Goal: Information Seeking & Learning: Compare options

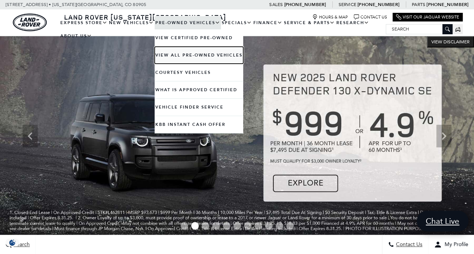
click at [168, 55] on link "View All Pre-Owned Vehicles" at bounding box center [198, 55] width 89 height 17
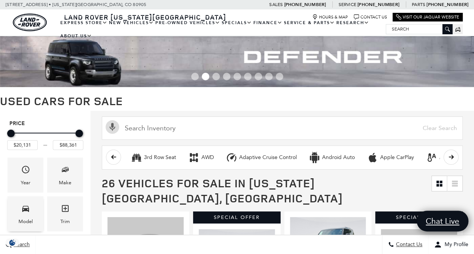
click at [24, 214] on span "Model" at bounding box center [25, 209] width 9 height 15
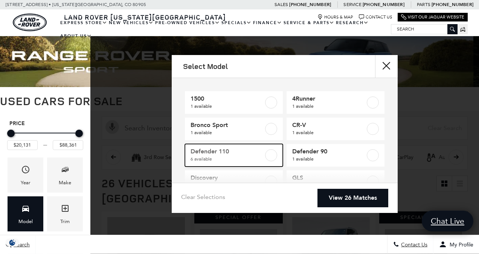
click at [269, 153] on label at bounding box center [271, 155] width 12 height 12
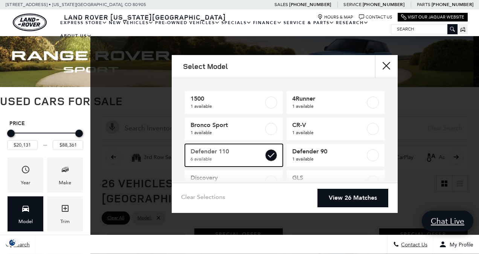
type input "$42,276"
checkbox input "true"
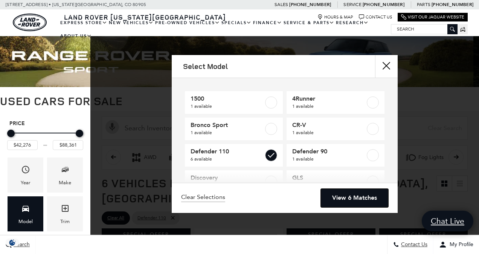
click at [345, 195] on link "View 6 Matches" at bounding box center [354, 198] width 67 height 18
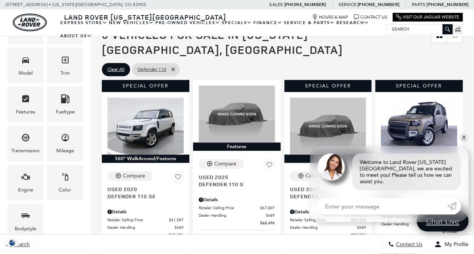
scroll to position [166, 0]
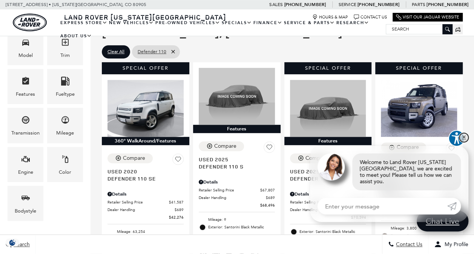
click at [464, 142] on link "✕" at bounding box center [463, 137] width 9 height 9
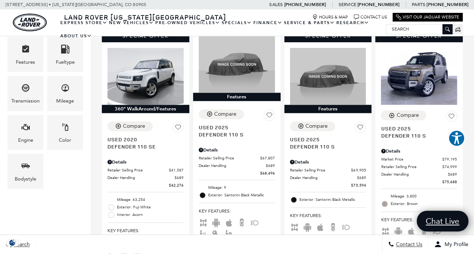
scroll to position [189, 0]
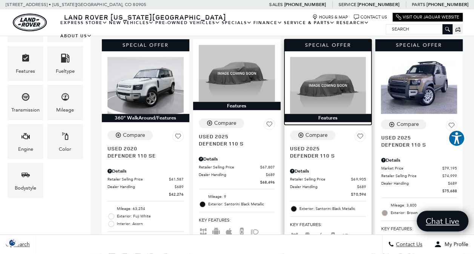
click at [315, 78] on img at bounding box center [328, 85] width 76 height 57
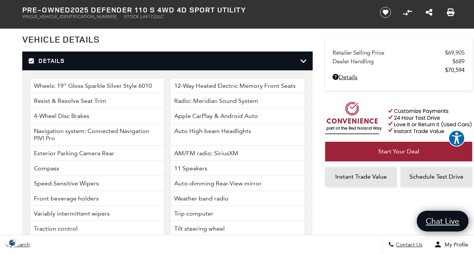
scroll to position [916, 0]
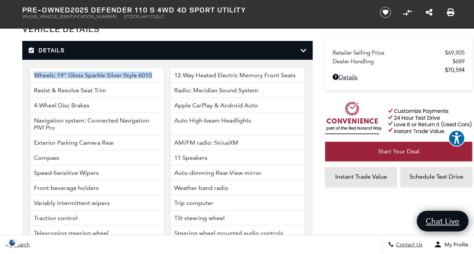
drag, startPoint x: 154, startPoint y: 67, endPoint x: 34, endPoint y: 70, distance: 119.8
click at [34, 70] on li "Wheels: 19" Gloss Sparkle Silver Style 6010" at bounding box center [97, 74] width 135 height 15
copy li "Wheels: 19" Gloss Sparkle Silver Style 6010"
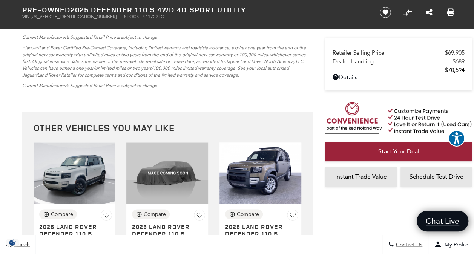
scroll to position [2004, 0]
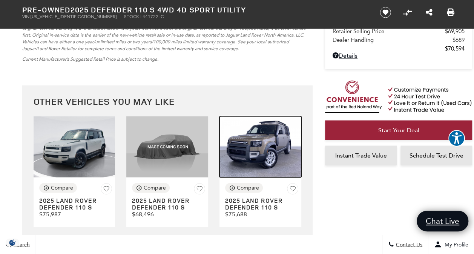
click at [258, 154] on img at bounding box center [260, 146] width 82 height 61
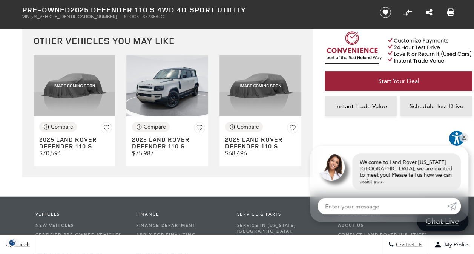
scroll to position [2249, 0]
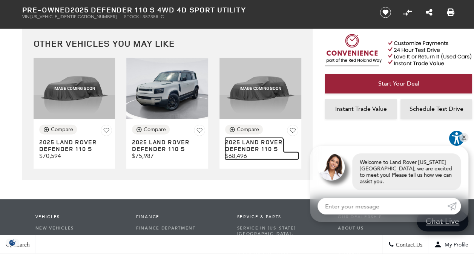
click at [251, 148] on h3 "2025 Land Rover Defender 110 S" at bounding box center [254, 145] width 58 height 13
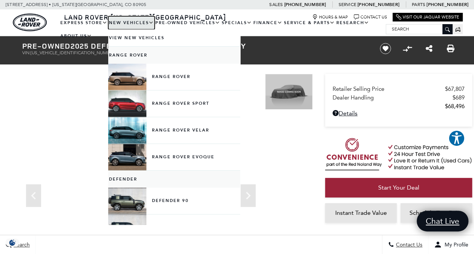
click at [128, 21] on link "New Vehicles" at bounding box center [131, 22] width 46 height 13
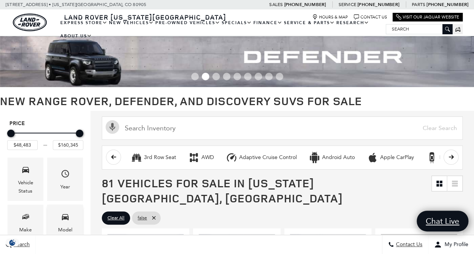
click at [61, 224] on span "Model" at bounding box center [65, 217] width 9 height 15
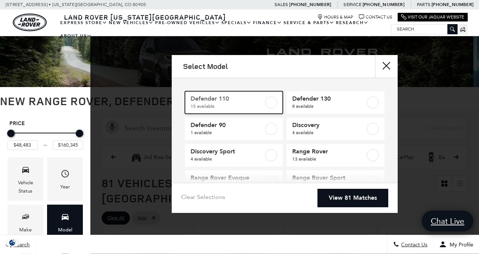
click at [267, 102] on label at bounding box center [271, 102] width 12 height 12
type input "$81,285"
type input "$124,545"
checkbox input "true"
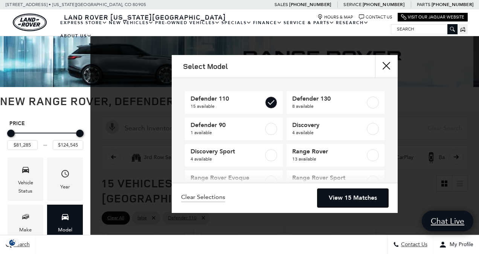
click at [328, 198] on link "View 15 Matches" at bounding box center [353, 198] width 71 height 18
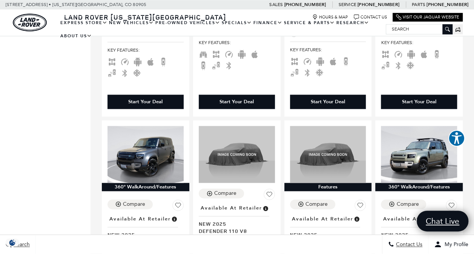
scroll to position [391, 0]
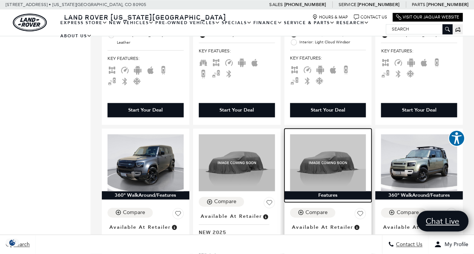
click at [344, 151] on img at bounding box center [328, 162] width 76 height 57
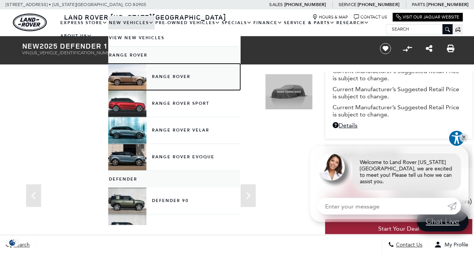
click at [126, 79] on link "Range Rover" at bounding box center [174, 77] width 132 height 26
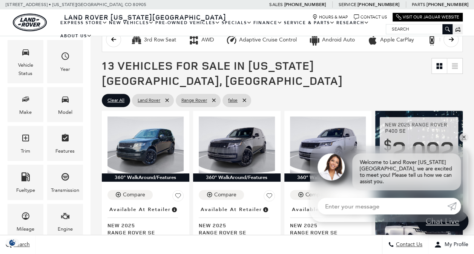
scroll to position [121, 0]
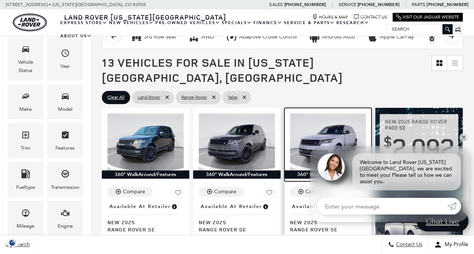
click at [323, 130] on img at bounding box center [328, 141] width 76 height 57
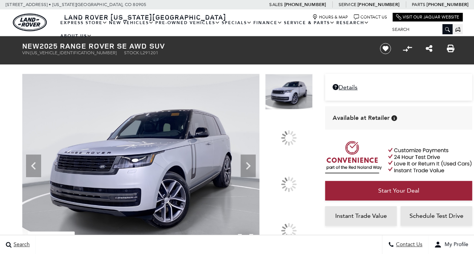
click at [234, 188] on img at bounding box center [140, 163] width 237 height 178
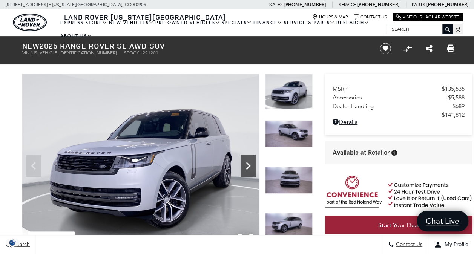
click at [250, 163] on icon "Next" at bounding box center [247, 165] width 15 height 15
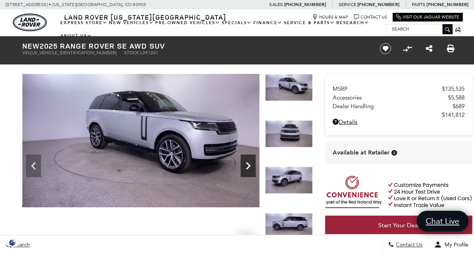
click at [250, 163] on icon "Next" at bounding box center [247, 165] width 15 height 15
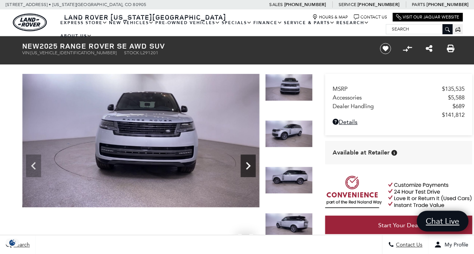
click at [250, 163] on icon "Next" at bounding box center [247, 165] width 15 height 15
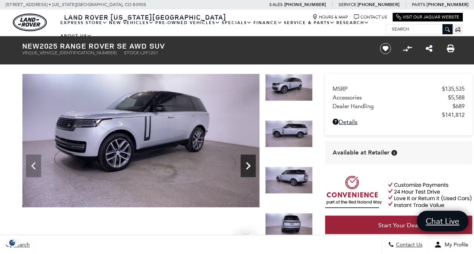
click at [250, 163] on icon "Next" at bounding box center [247, 165] width 15 height 15
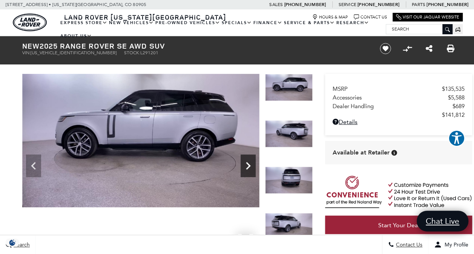
click at [250, 163] on icon "Next" at bounding box center [247, 165] width 15 height 15
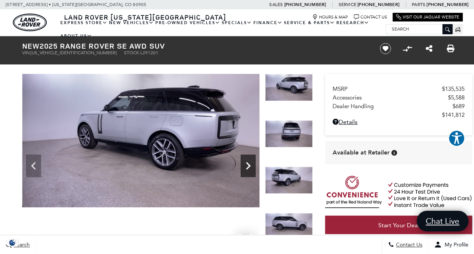
click at [250, 163] on icon "Next" at bounding box center [247, 165] width 15 height 15
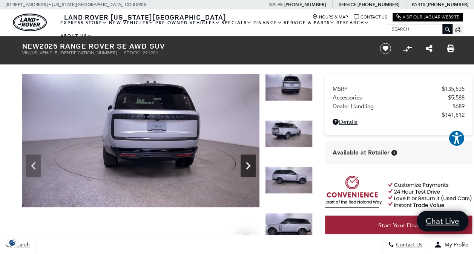
click at [250, 163] on icon "Next" at bounding box center [247, 165] width 15 height 15
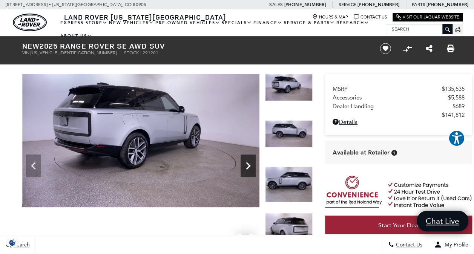
click at [250, 163] on icon "Next" at bounding box center [247, 165] width 15 height 15
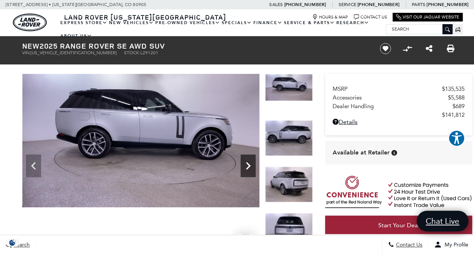
click at [248, 163] on icon "Next" at bounding box center [247, 165] width 15 height 15
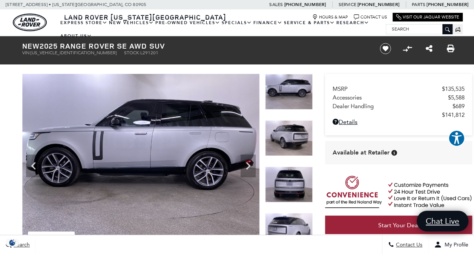
scroll to position [17, 0]
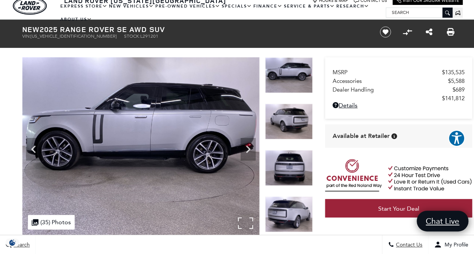
click at [126, 137] on img at bounding box center [140, 146] width 237 height 178
click at [126, 137] on div "360 WalkAround Powered By SpinCar" at bounding box center [167, 146] width 290 height 178
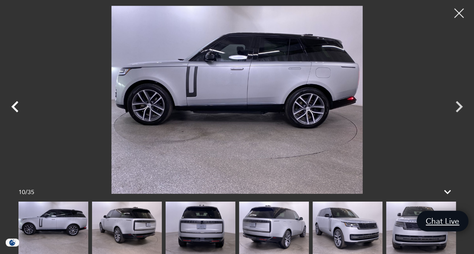
click at [14, 102] on icon "Previous" at bounding box center [15, 106] width 23 height 23
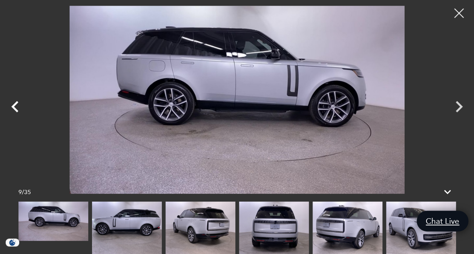
click at [11, 107] on icon "Previous" at bounding box center [15, 106] width 23 height 23
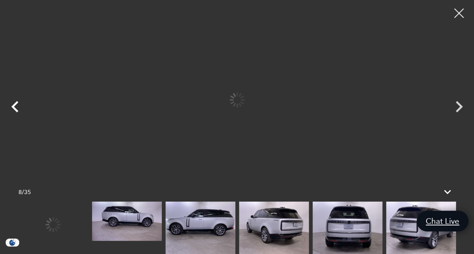
click at [11, 107] on icon "Previous" at bounding box center [15, 106] width 23 height 23
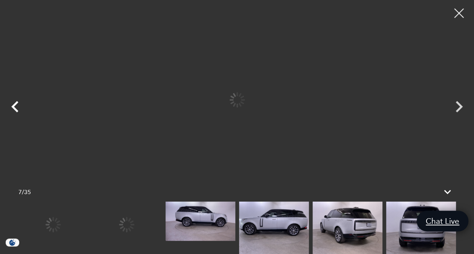
click at [11, 107] on icon "Previous" at bounding box center [15, 106] width 23 height 23
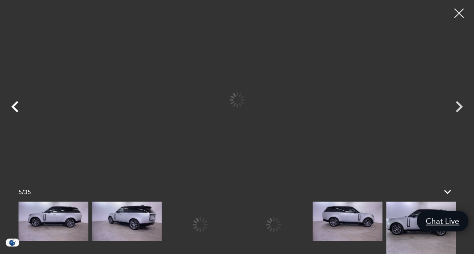
click at [11, 107] on icon "Previous" at bounding box center [15, 106] width 23 height 23
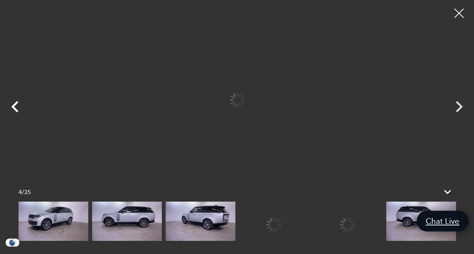
click at [11, 107] on icon "Previous" at bounding box center [15, 106] width 23 height 23
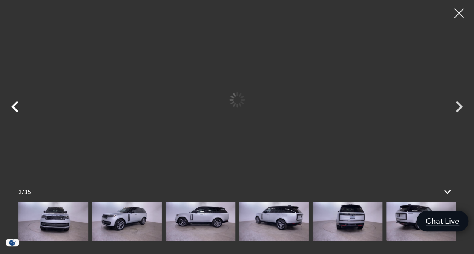
click at [11, 107] on icon "Previous" at bounding box center [15, 106] width 23 height 23
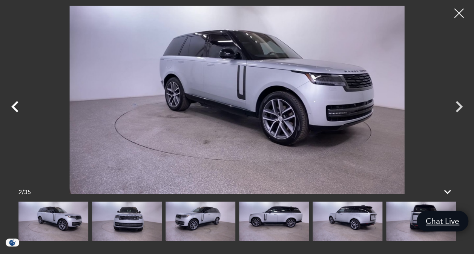
click at [11, 107] on icon "Previous" at bounding box center [15, 106] width 23 height 23
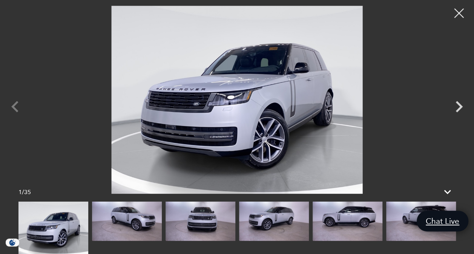
click at [11, 107] on div at bounding box center [237, 100] width 474 height 188
click at [56, 228] on img at bounding box center [53, 228] width 70 height 52
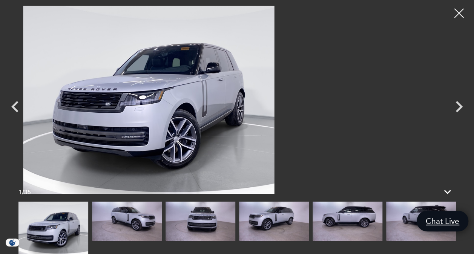
click at [206, 120] on img at bounding box center [149, 100] width 398 height 188
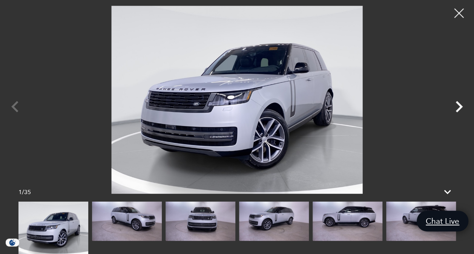
click at [459, 105] on icon "Next" at bounding box center [458, 106] width 7 height 11
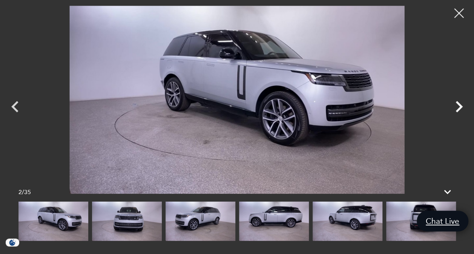
click at [459, 105] on icon "Next" at bounding box center [458, 106] width 7 height 11
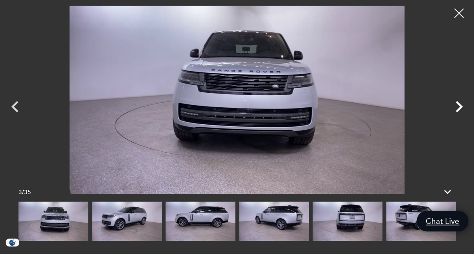
click at [459, 105] on icon "Next" at bounding box center [458, 106] width 7 height 11
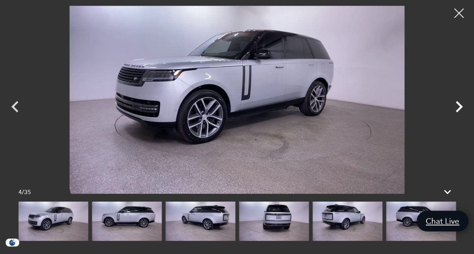
click at [459, 105] on icon "Next" at bounding box center [458, 106] width 7 height 11
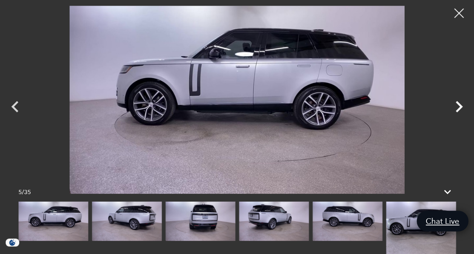
click at [459, 105] on icon "Next" at bounding box center [458, 106] width 7 height 11
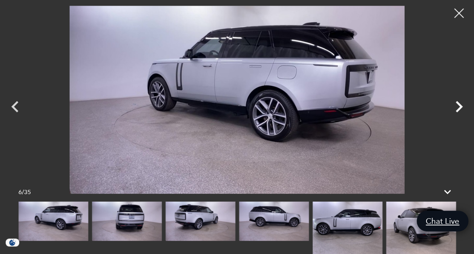
click at [459, 105] on icon "Next" at bounding box center [458, 106] width 7 height 11
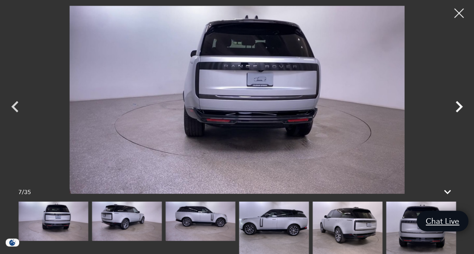
click at [459, 105] on icon "Next" at bounding box center [458, 106] width 7 height 11
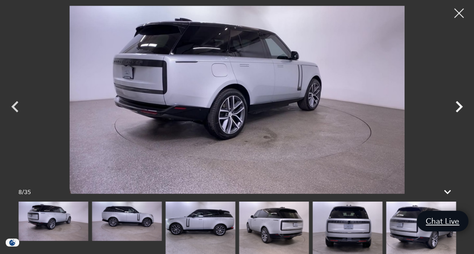
click at [459, 105] on icon "Next" at bounding box center [458, 106] width 7 height 11
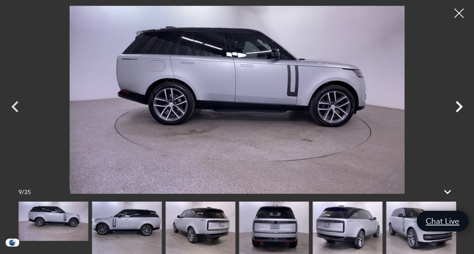
click at [459, 105] on icon "Next" at bounding box center [458, 106] width 7 height 11
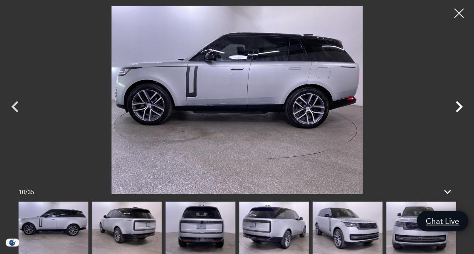
click at [459, 105] on icon "Next" at bounding box center [458, 106] width 7 height 11
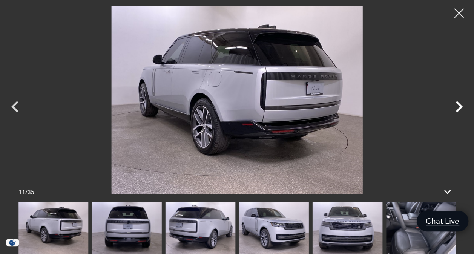
click at [459, 105] on icon "Next" at bounding box center [458, 106] width 7 height 11
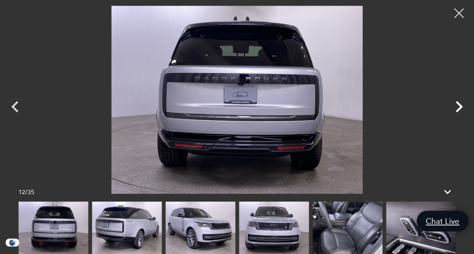
click at [459, 105] on icon "Next" at bounding box center [458, 106] width 7 height 11
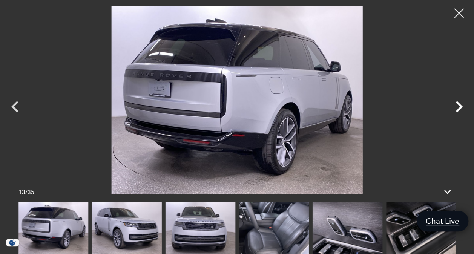
click at [459, 105] on icon "Next" at bounding box center [458, 106] width 7 height 11
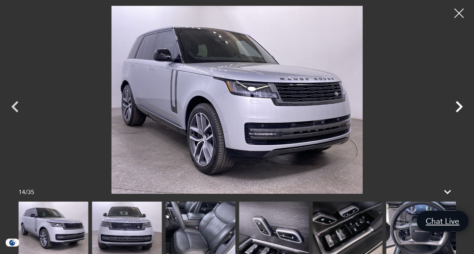
click at [459, 105] on icon "Next" at bounding box center [458, 106] width 7 height 11
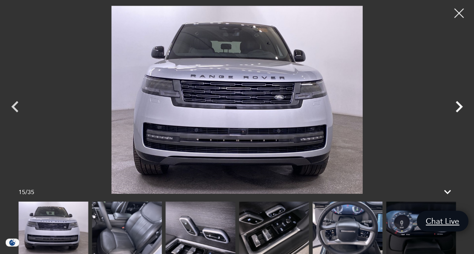
click at [459, 105] on icon "Next" at bounding box center [458, 106] width 7 height 11
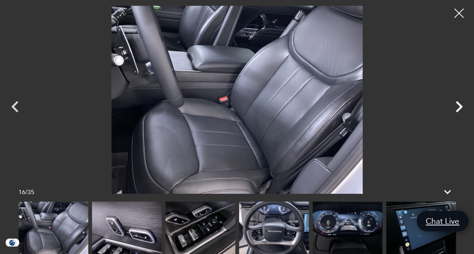
click at [459, 105] on icon "Next" at bounding box center [458, 106] width 7 height 11
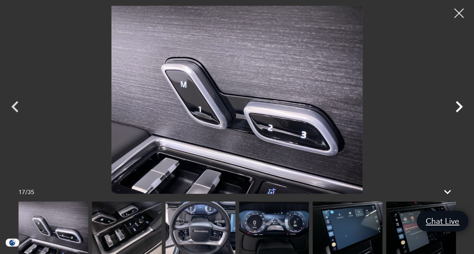
click at [459, 105] on icon "Next" at bounding box center [458, 106] width 7 height 11
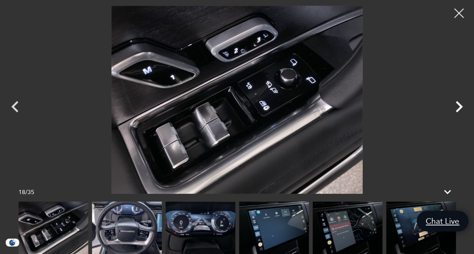
click at [459, 105] on icon "Next" at bounding box center [458, 106] width 7 height 11
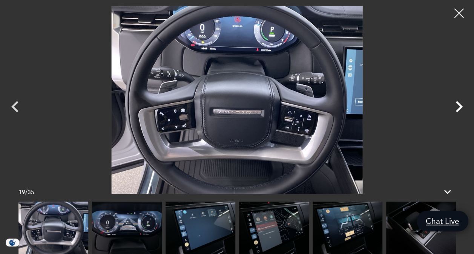
click at [459, 105] on icon "Next" at bounding box center [458, 106] width 7 height 11
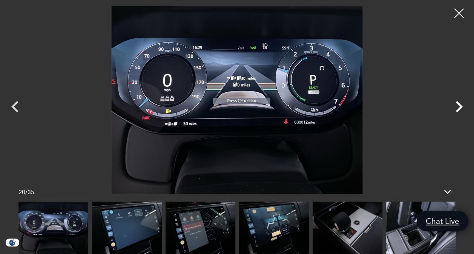
click at [459, 105] on icon "Next" at bounding box center [458, 106] width 7 height 11
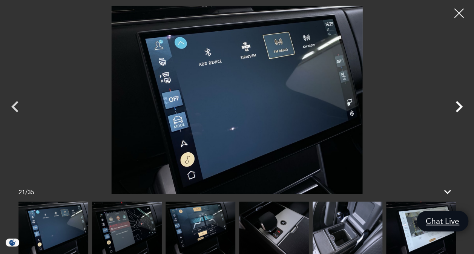
click at [459, 105] on icon "Next" at bounding box center [458, 106] width 7 height 11
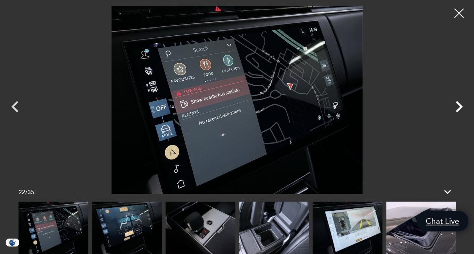
click at [459, 105] on icon "Next" at bounding box center [458, 106] width 7 height 11
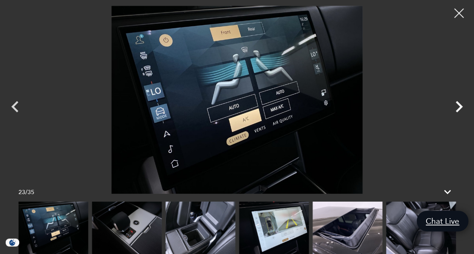
click at [459, 105] on icon "Next" at bounding box center [458, 106] width 7 height 11
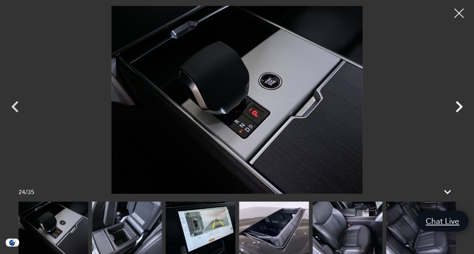
click at [459, 105] on icon "Next" at bounding box center [458, 106] width 7 height 11
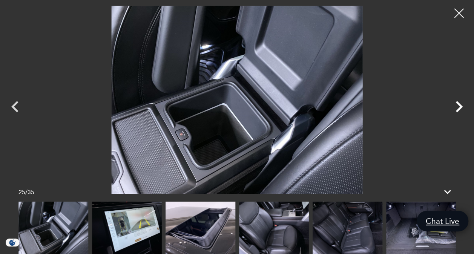
click at [459, 105] on icon "Next" at bounding box center [458, 106] width 7 height 11
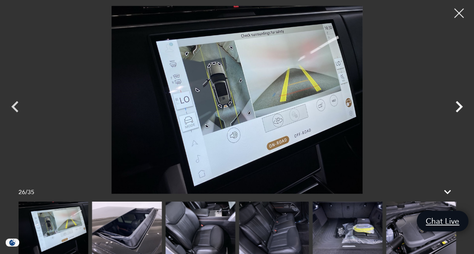
click at [459, 105] on icon "Next" at bounding box center [458, 106] width 7 height 11
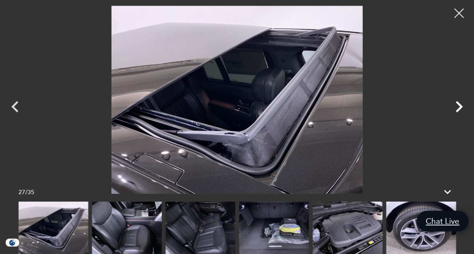
click at [459, 105] on icon "Next" at bounding box center [458, 106] width 7 height 11
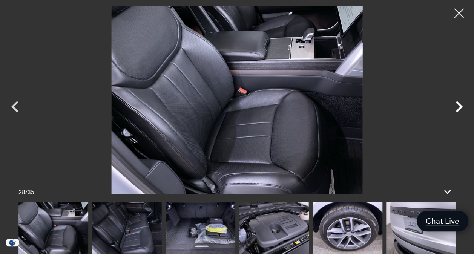
click at [459, 105] on icon "Next" at bounding box center [458, 106] width 7 height 11
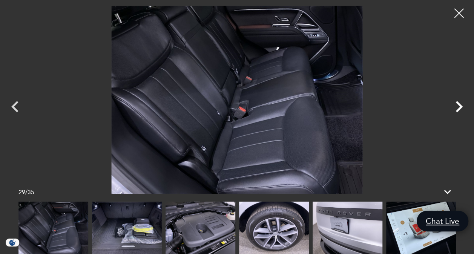
click at [459, 105] on icon "Next" at bounding box center [458, 106] width 7 height 11
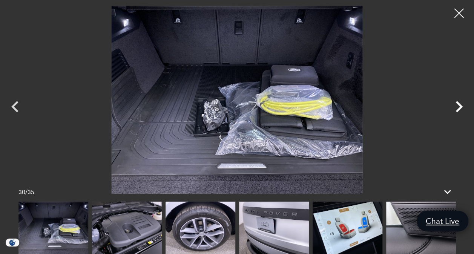
click at [459, 105] on icon "Next" at bounding box center [458, 106] width 7 height 11
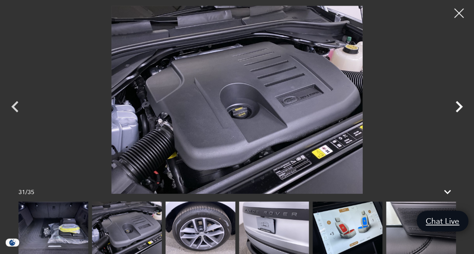
click at [459, 105] on icon "Next" at bounding box center [458, 106] width 7 height 11
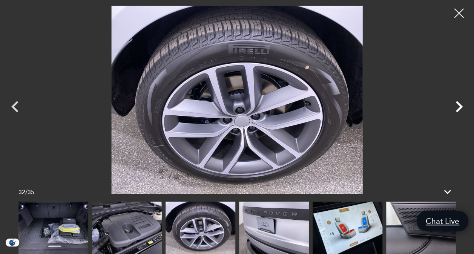
click at [459, 105] on icon "Next" at bounding box center [458, 106] width 7 height 11
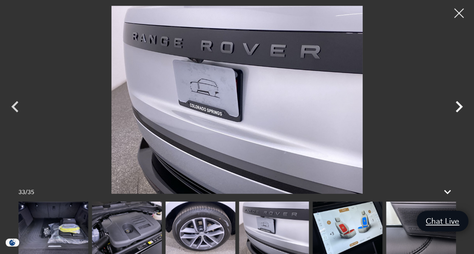
click at [459, 105] on icon "Next" at bounding box center [458, 106] width 7 height 11
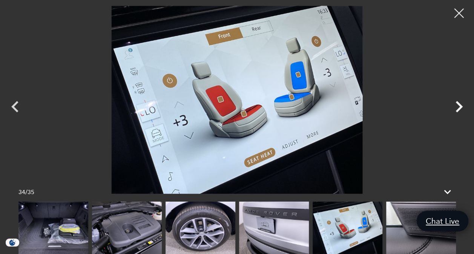
click at [459, 105] on icon "Next" at bounding box center [458, 106] width 7 height 11
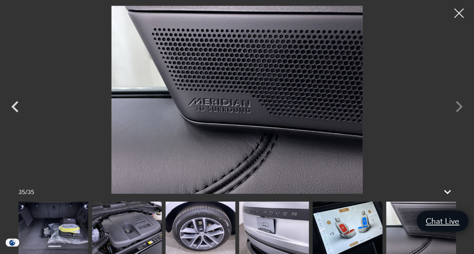
click at [459, 105] on div at bounding box center [237, 100] width 474 height 188
click at [458, 14] on div at bounding box center [459, 13] width 20 height 20
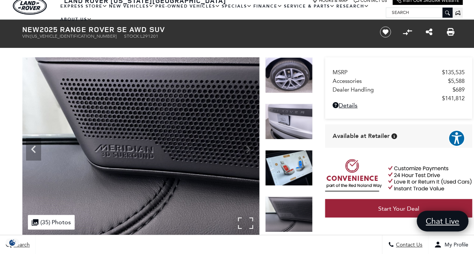
click at [248, 150] on img at bounding box center [140, 146] width 237 height 178
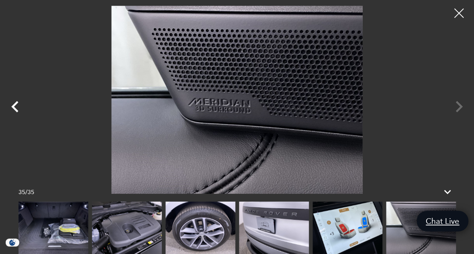
click at [14, 108] on icon "Previous" at bounding box center [14, 106] width 7 height 11
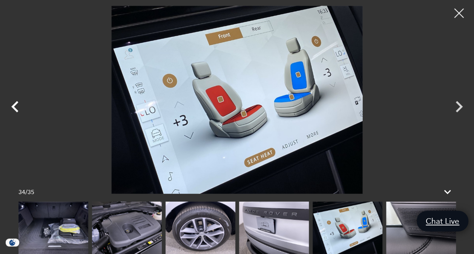
click at [14, 108] on icon "Previous" at bounding box center [14, 106] width 7 height 11
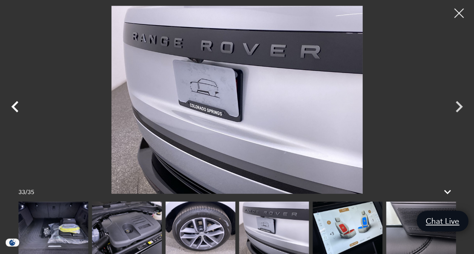
click at [14, 108] on icon "Previous" at bounding box center [14, 106] width 7 height 11
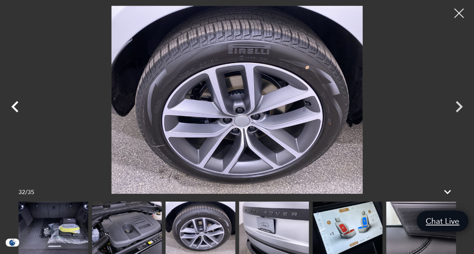
click at [14, 108] on icon "Previous" at bounding box center [14, 106] width 7 height 11
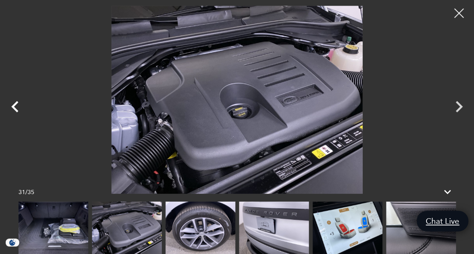
click at [14, 108] on icon "Previous" at bounding box center [14, 106] width 7 height 11
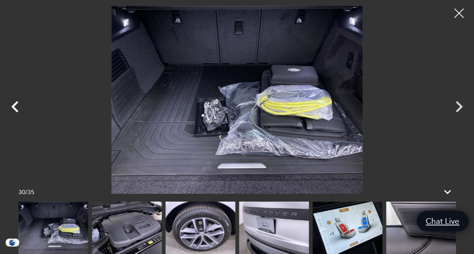
click at [14, 108] on icon "Previous" at bounding box center [14, 106] width 7 height 11
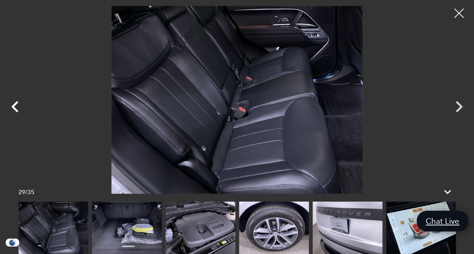
click at [14, 108] on icon "Previous" at bounding box center [14, 106] width 7 height 11
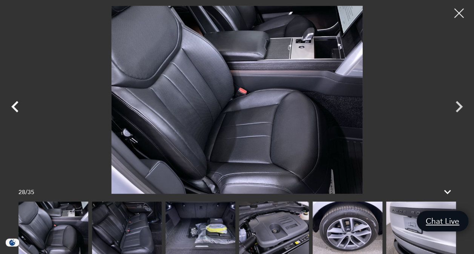
click at [14, 108] on icon "Previous" at bounding box center [14, 106] width 7 height 11
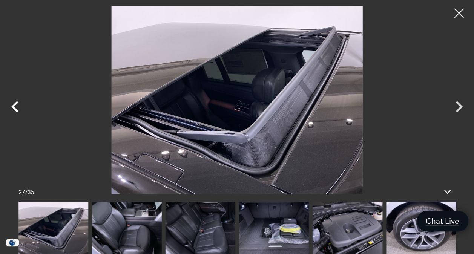
click at [14, 108] on icon "Previous" at bounding box center [14, 106] width 7 height 11
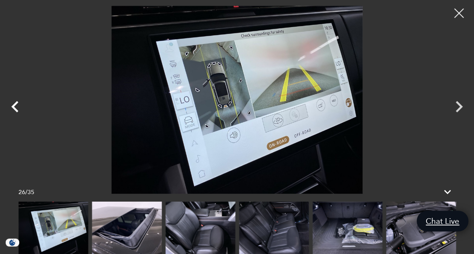
click at [14, 108] on icon "Previous" at bounding box center [14, 106] width 7 height 11
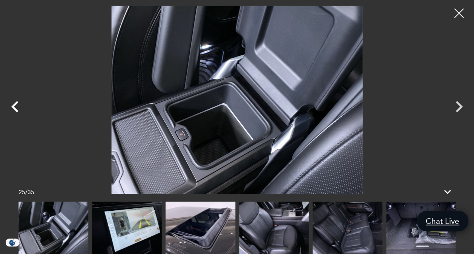
click at [14, 108] on icon "Previous" at bounding box center [14, 106] width 7 height 11
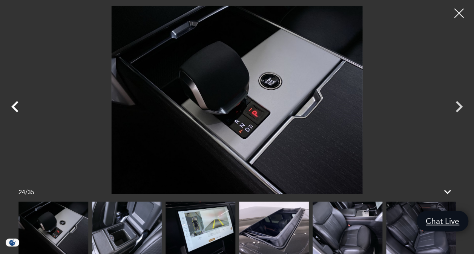
click at [14, 108] on icon "Previous" at bounding box center [14, 106] width 7 height 11
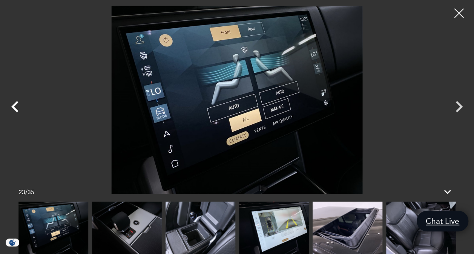
click at [14, 108] on icon "Previous" at bounding box center [14, 106] width 7 height 11
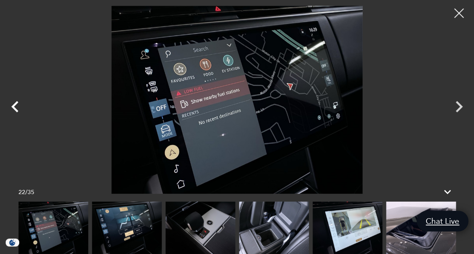
click at [14, 108] on icon "Previous" at bounding box center [14, 106] width 7 height 11
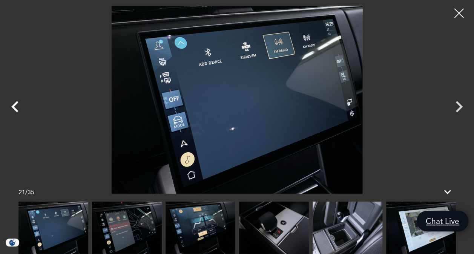
click at [14, 108] on icon "Previous" at bounding box center [14, 106] width 7 height 11
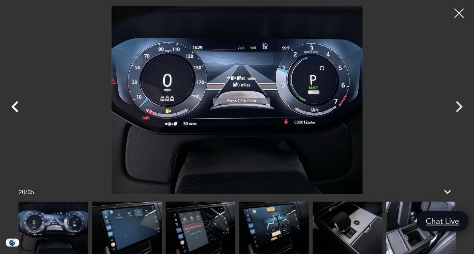
click at [14, 108] on icon "Previous" at bounding box center [14, 106] width 7 height 11
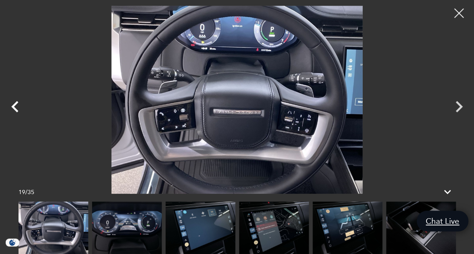
click at [14, 108] on icon "Previous" at bounding box center [14, 106] width 7 height 11
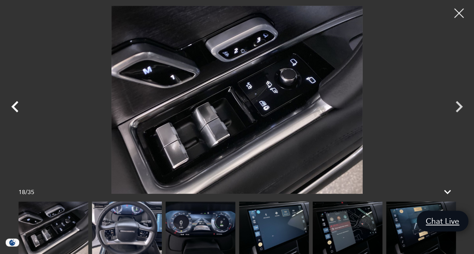
click at [14, 108] on icon "Previous" at bounding box center [14, 106] width 7 height 11
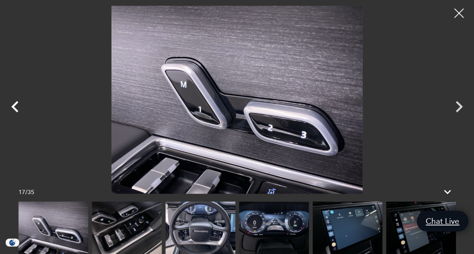
click at [14, 108] on icon "Previous" at bounding box center [14, 106] width 7 height 11
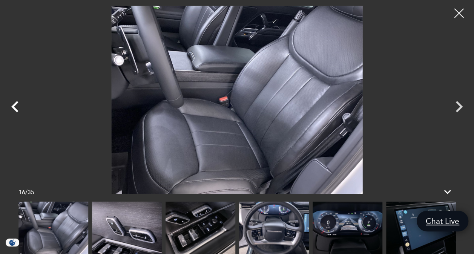
click at [14, 108] on icon "Previous" at bounding box center [14, 106] width 7 height 11
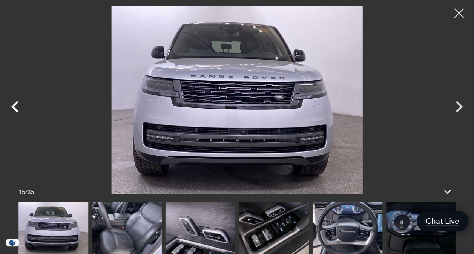
click at [14, 108] on icon "Previous" at bounding box center [14, 106] width 7 height 11
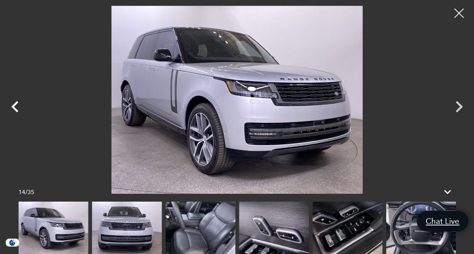
click at [14, 108] on icon "Previous" at bounding box center [14, 106] width 7 height 11
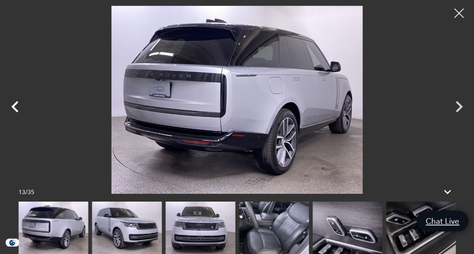
click at [14, 108] on icon "Previous" at bounding box center [14, 106] width 7 height 11
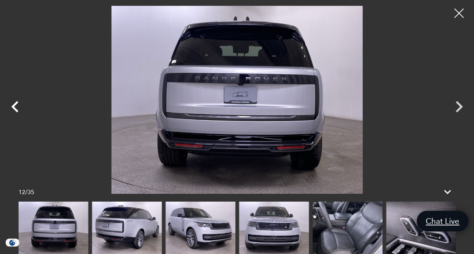
click at [14, 108] on icon "Previous" at bounding box center [14, 106] width 7 height 11
